Goal: Find specific page/section: Find specific page/section

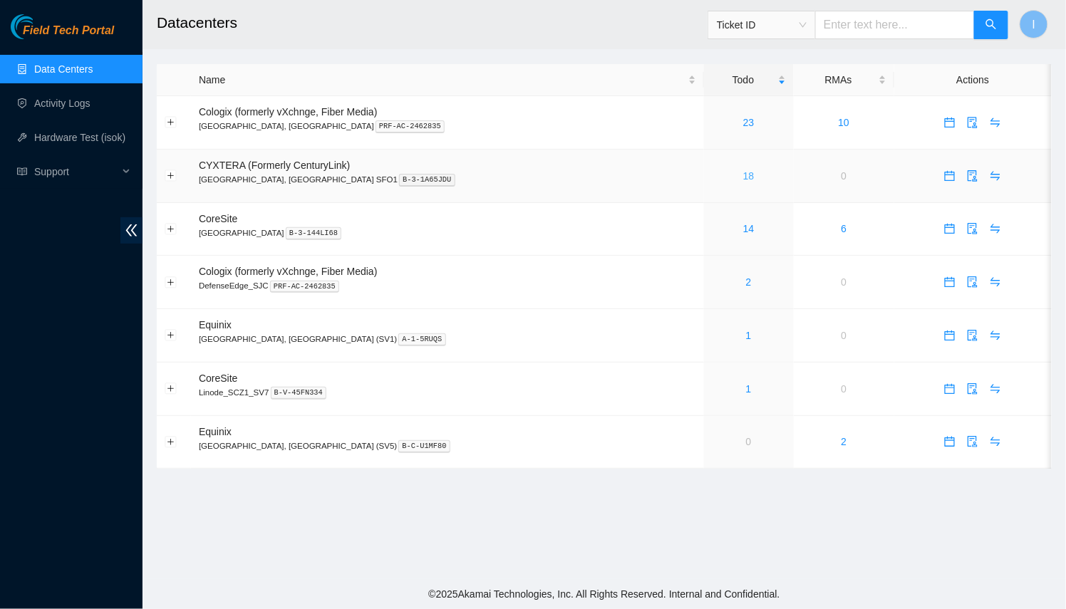
click at [743, 177] on link "18" at bounding box center [748, 175] width 11 height 11
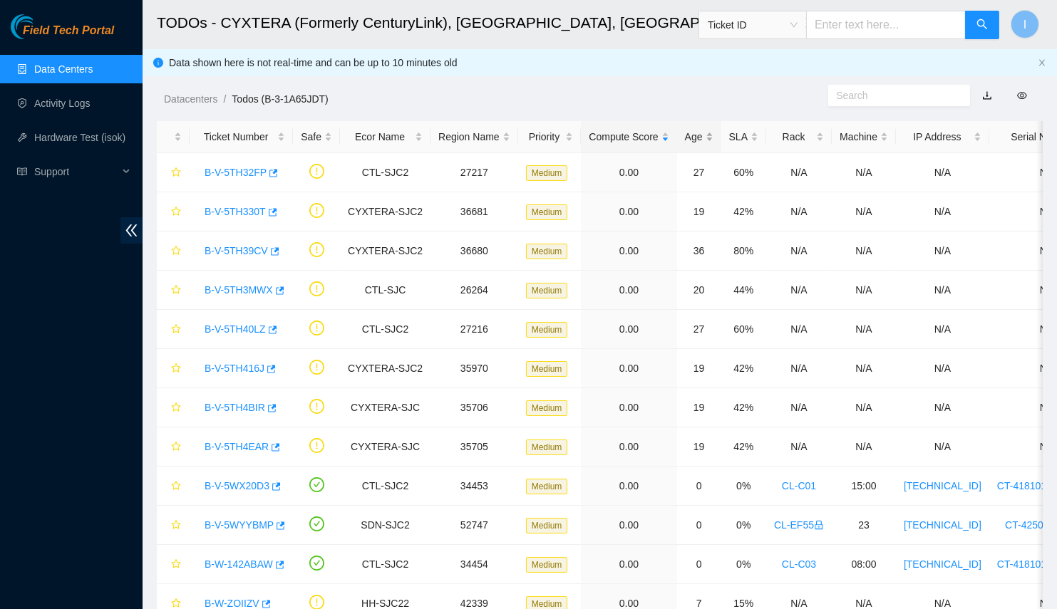
click at [685, 140] on div "Age" at bounding box center [699, 137] width 29 height 16
